Goal: Register for event/course

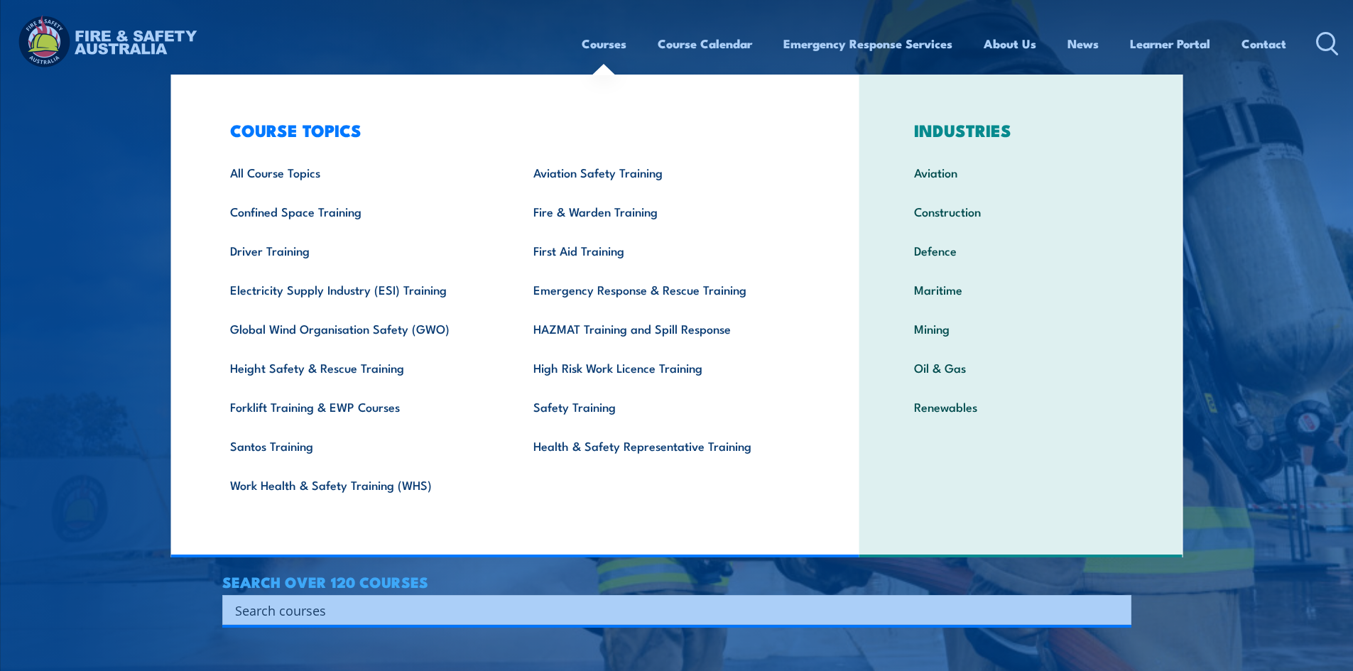
click at [588, 41] on link "Courses" at bounding box center [604, 44] width 45 height 38
click at [293, 173] on link "All Course Topics" at bounding box center [359, 172] width 303 height 39
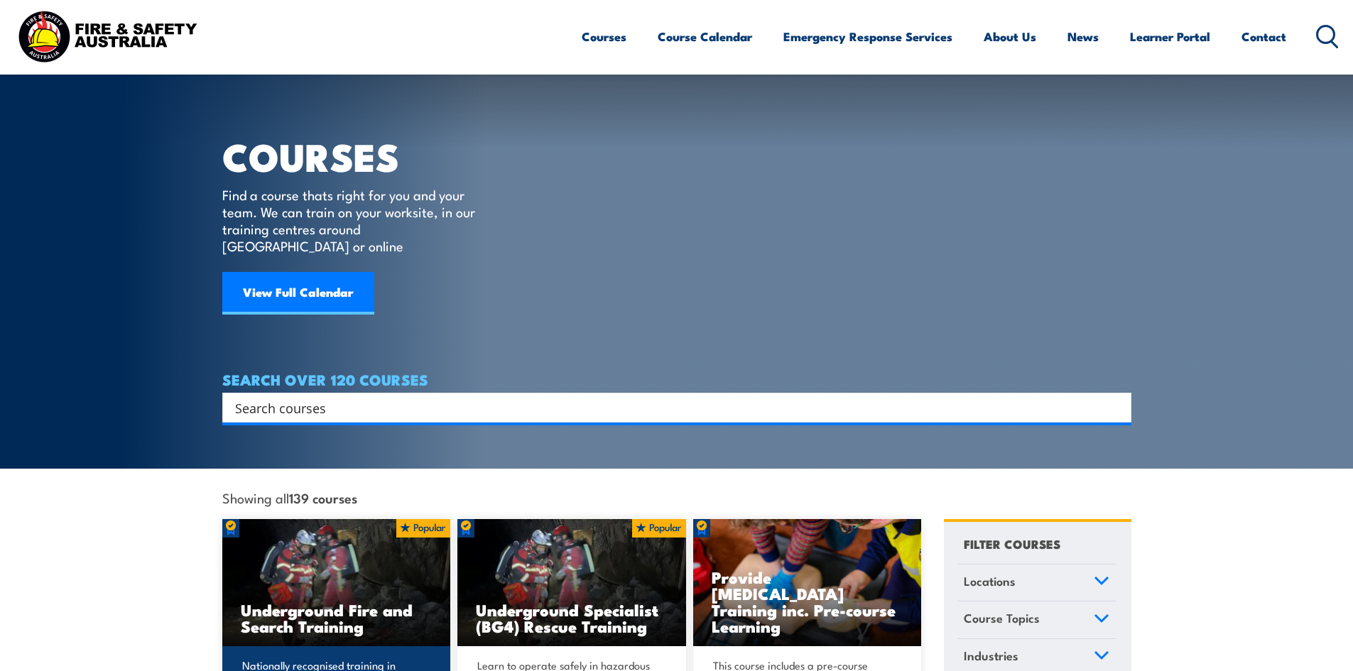
scroll to position [213, 0]
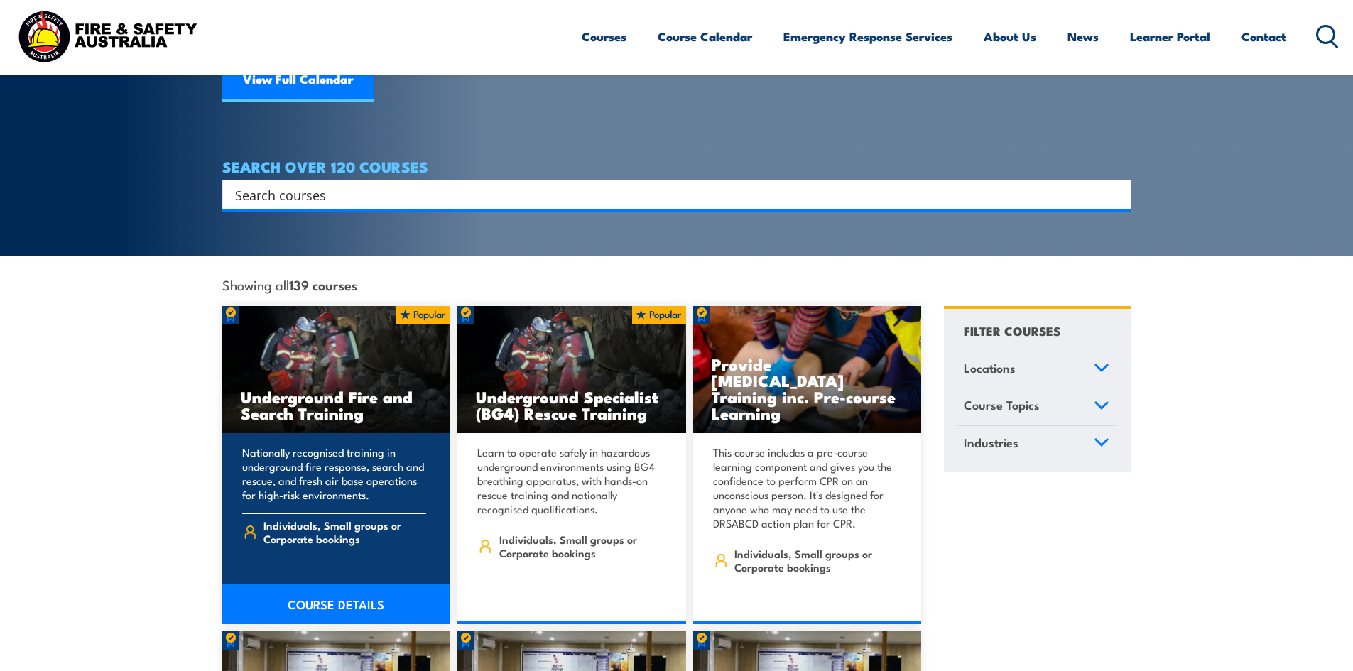
click at [337, 365] on img at bounding box center [336, 370] width 229 height 128
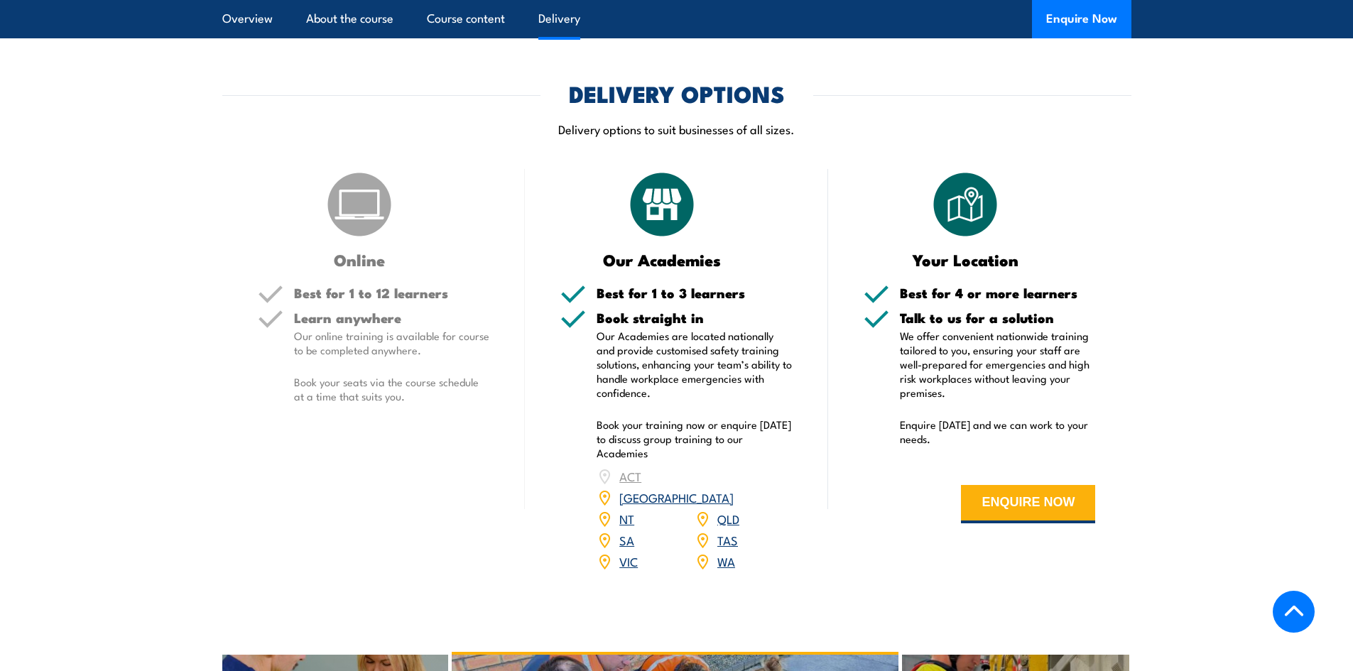
scroll to position [1562, 0]
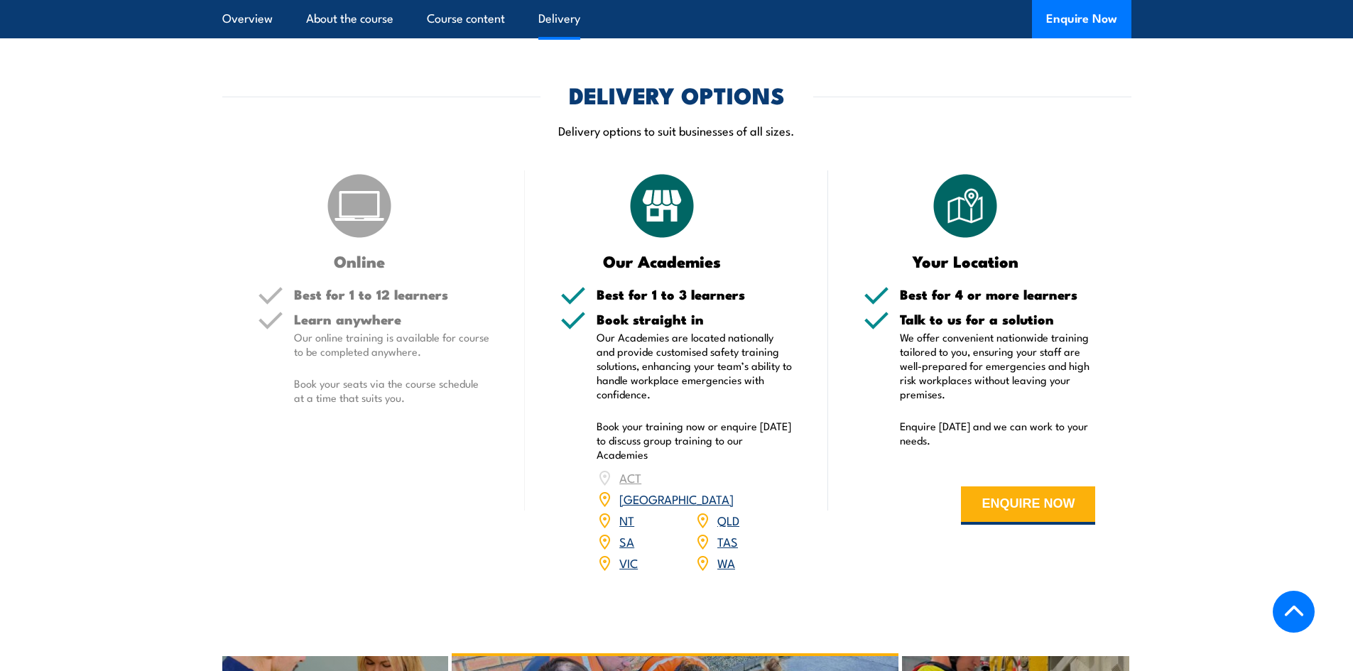
drag, startPoint x: 359, startPoint y: 176, endPoint x: 377, endPoint y: 192, distance: 24.6
click at [359, 178] on img at bounding box center [359, 205] width 71 height 71
drag, startPoint x: 662, startPoint y: 246, endPoint x: 712, endPoint y: 274, distance: 56.9
click at [711, 288] on div "Best for 1 to 3 learners Book straight in Our Academies are located nationally …" at bounding box center [676, 440] width 232 height 304
click at [712, 312] on h5 "Book straight in" at bounding box center [694, 318] width 196 height 13
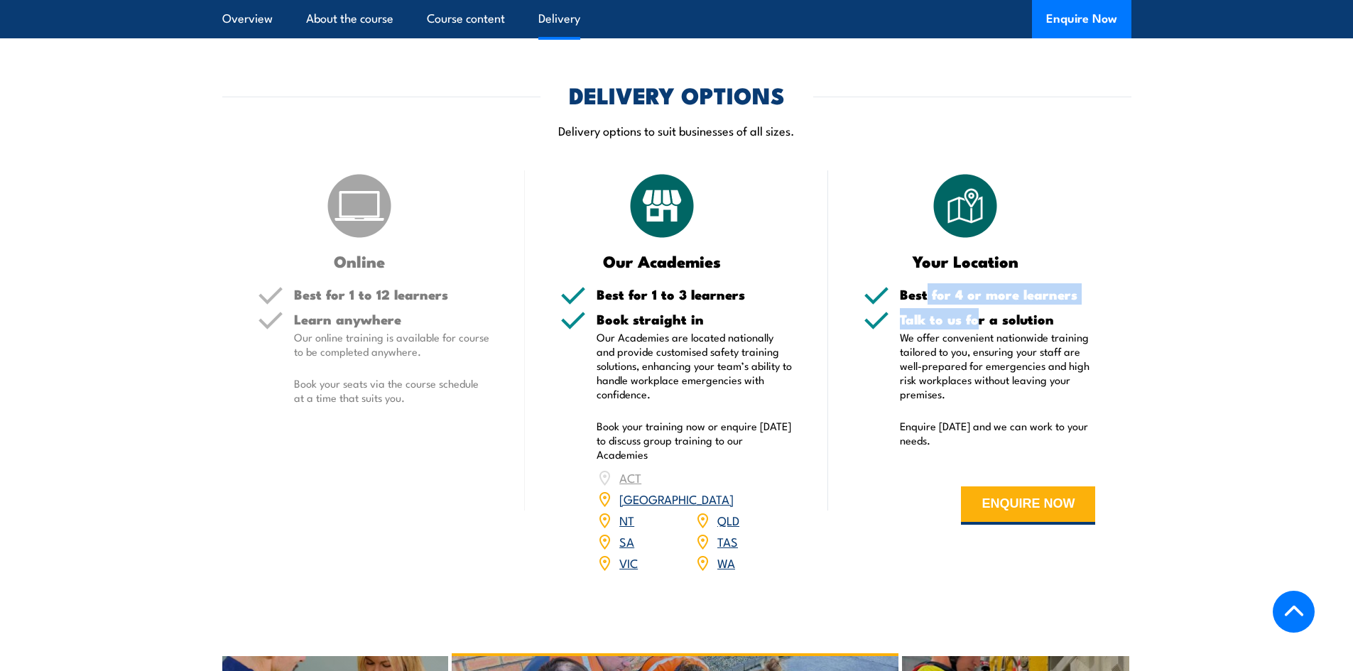
drag, startPoint x: 927, startPoint y: 235, endPoint x: 978, endPoint y: 266, distance: 59.9
click at [976, 288] on div "Best for 4 or more learners Talk to us for a solution We offer convenient natio…" at bounding box center [979, 417] width 232 height 258
click at [978, 312] on h5 "Talk to us for a solution" at bounding box center [998, 318] width 196 height 13
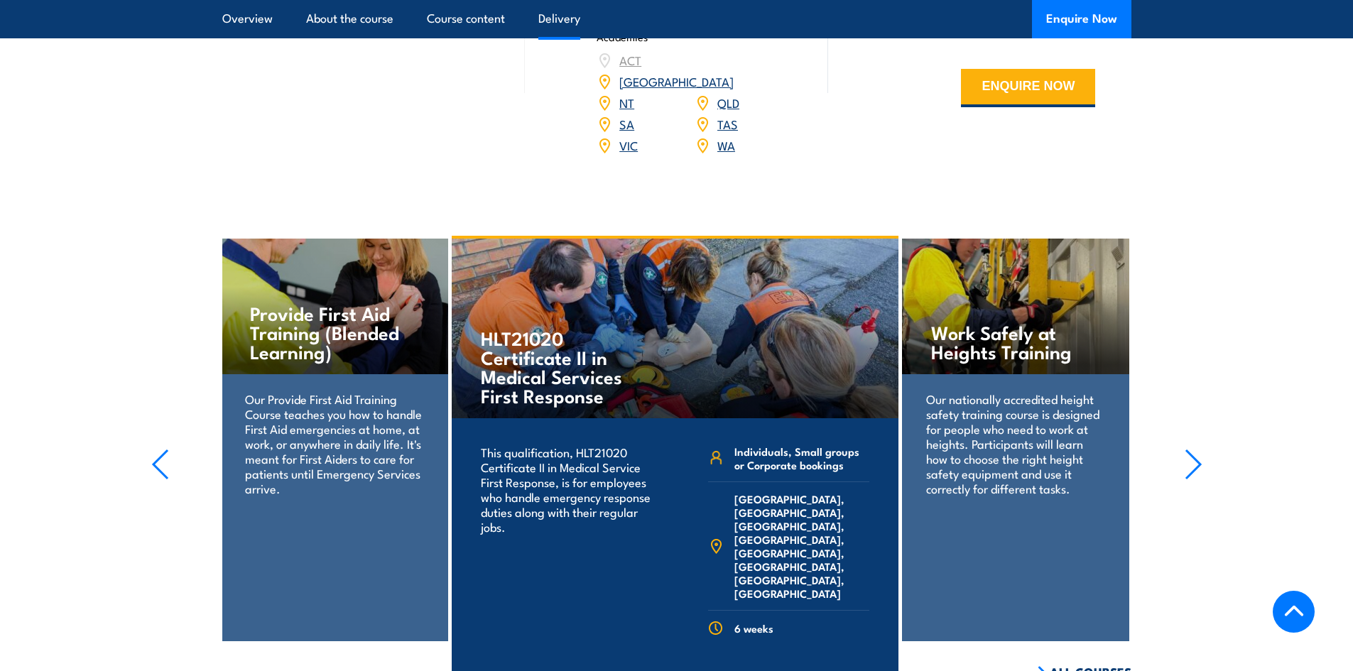
scroll to position [1704, 0]
